Goal: Unclear

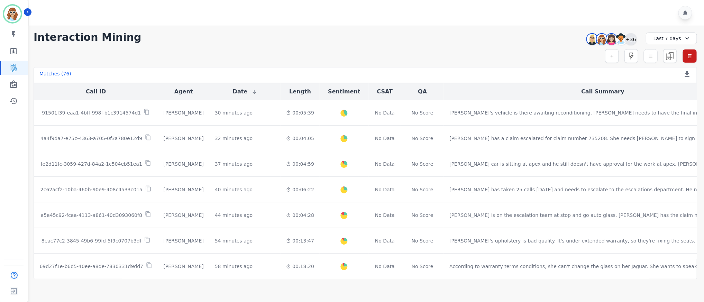
click at [630, 40] on div "+36" at bounding box center [631, 39] width 12 height 12
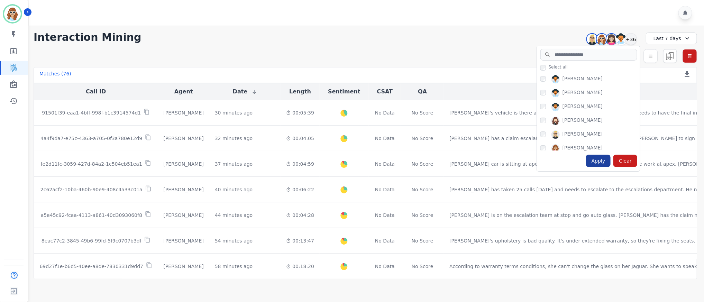
click at [602, 164] on div "Apply" at bounding box center [598, 161] width 25 height 12
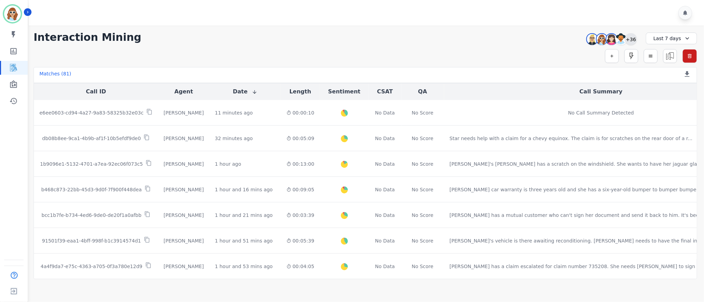
click at [633, 39] on div "+36" at bounding box center [631, 39] width 12 height 12
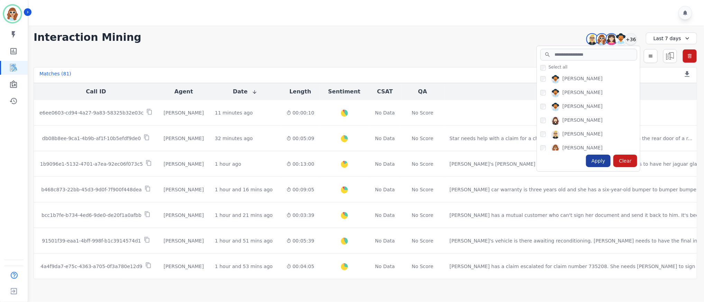
click at [605, 163] on div "Apply" at bounding box center [598, 161] width 25 height 12
